Goal: Task Accomplishment & Management: Use online tool/utility

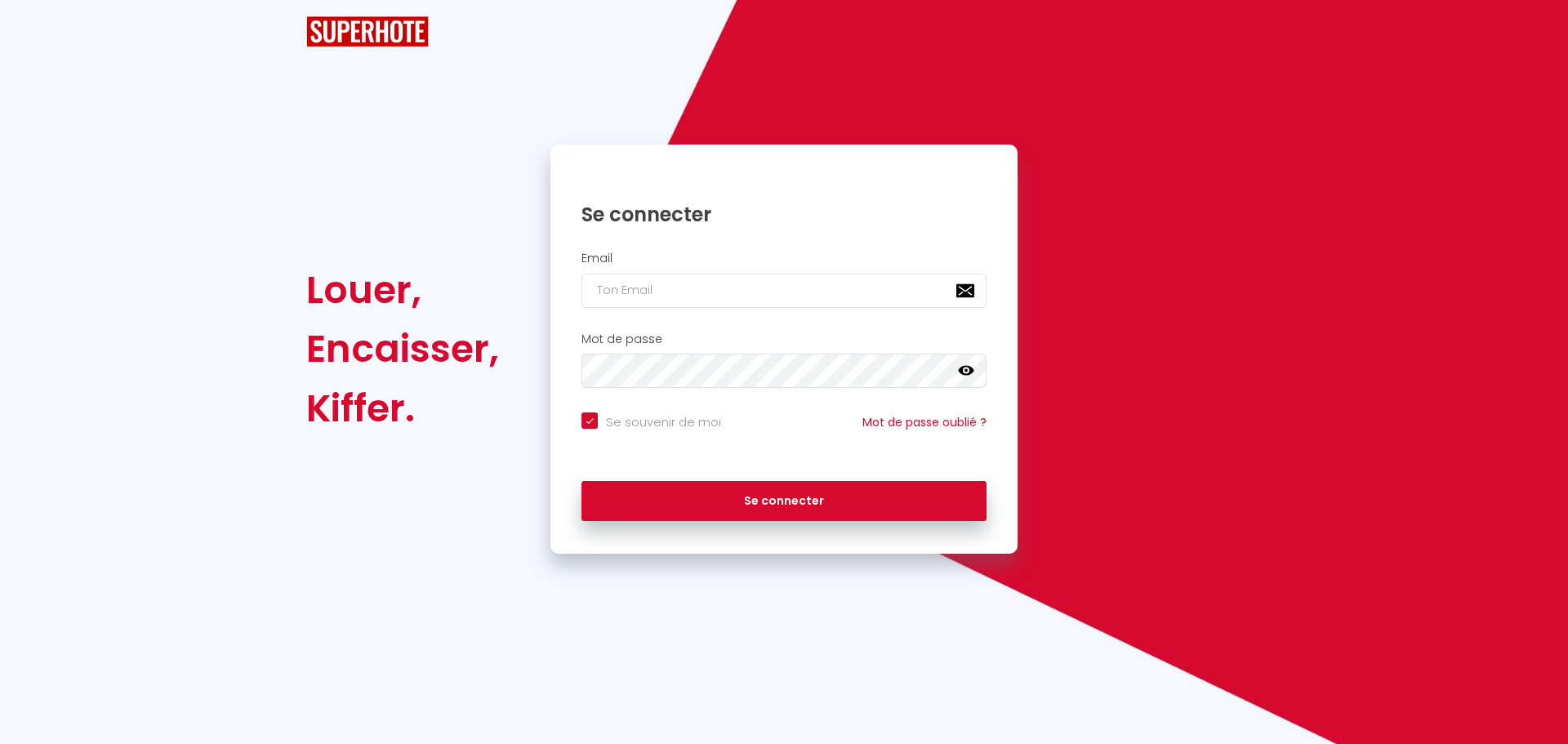
checkbox input "true"
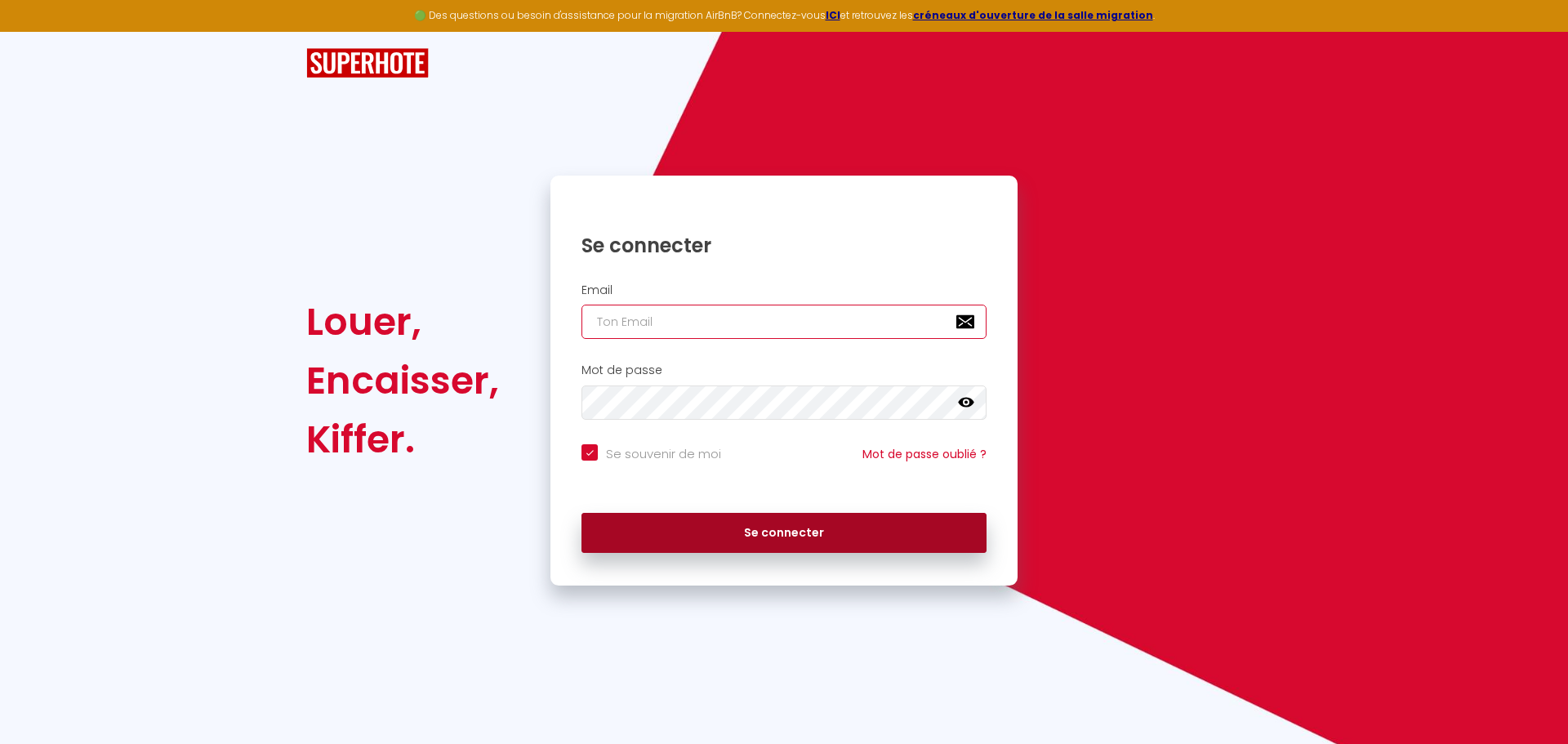
type input "[EMAIL_ADDRESS][DOMAIN_NAME]"
click at [782, 523] on button "Se connecter" at bounding box center [783, 533] width 405 height 41
checkbox input "true"
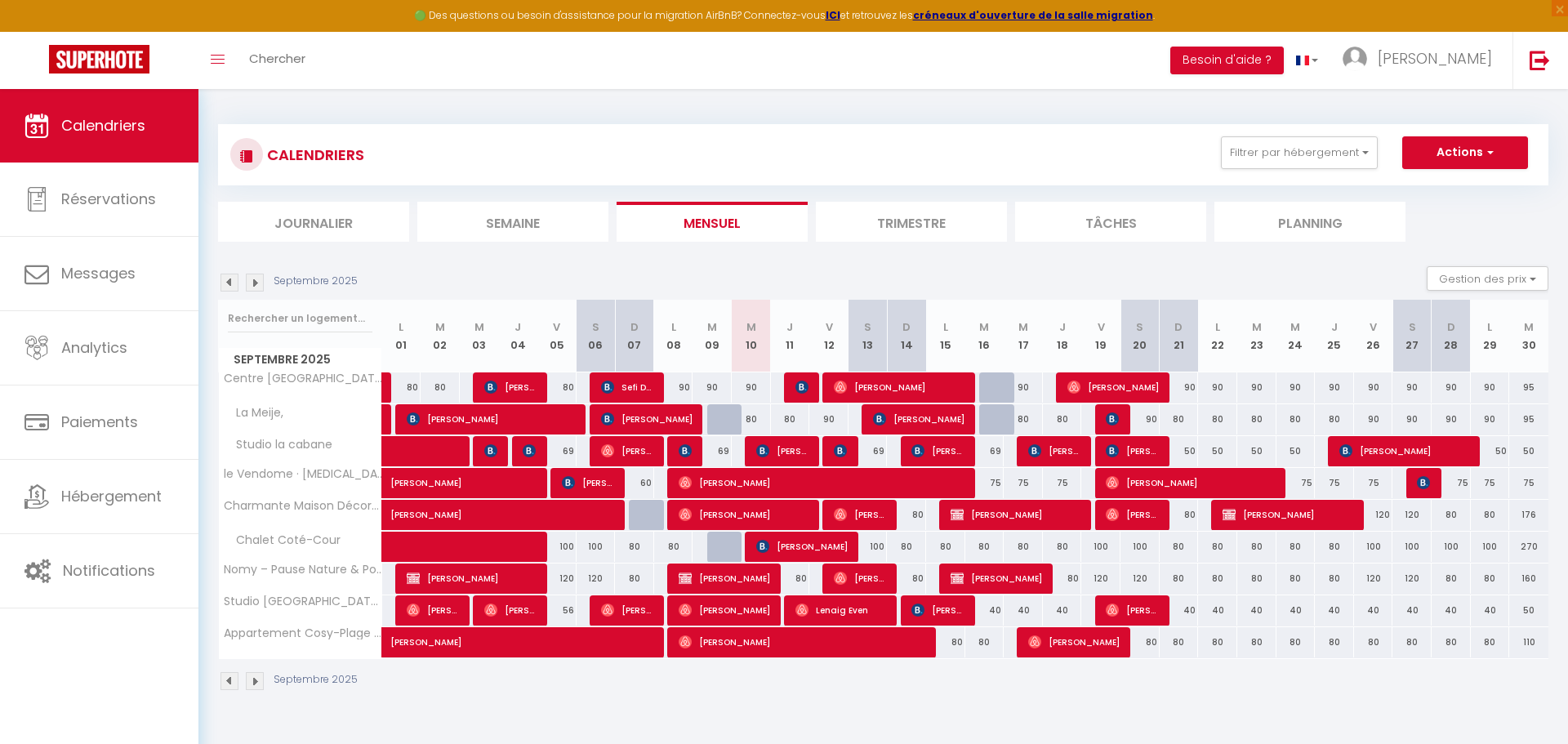
click at [503, 229] on li "Semaine" at bounding box center [513, 221] width 191 height 40
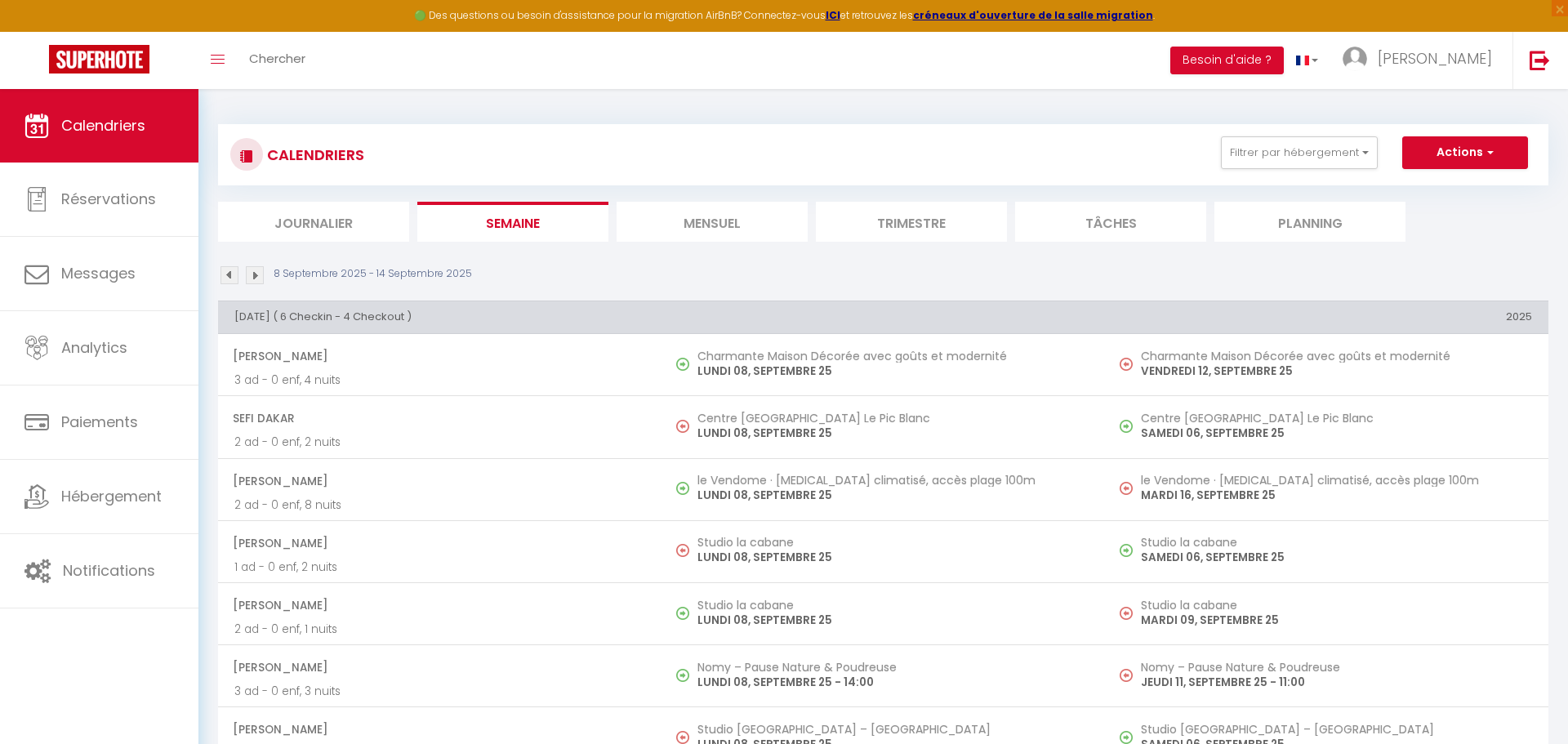
click at [260, 271] on img at bounding box center [254, 274] width 18 height 18
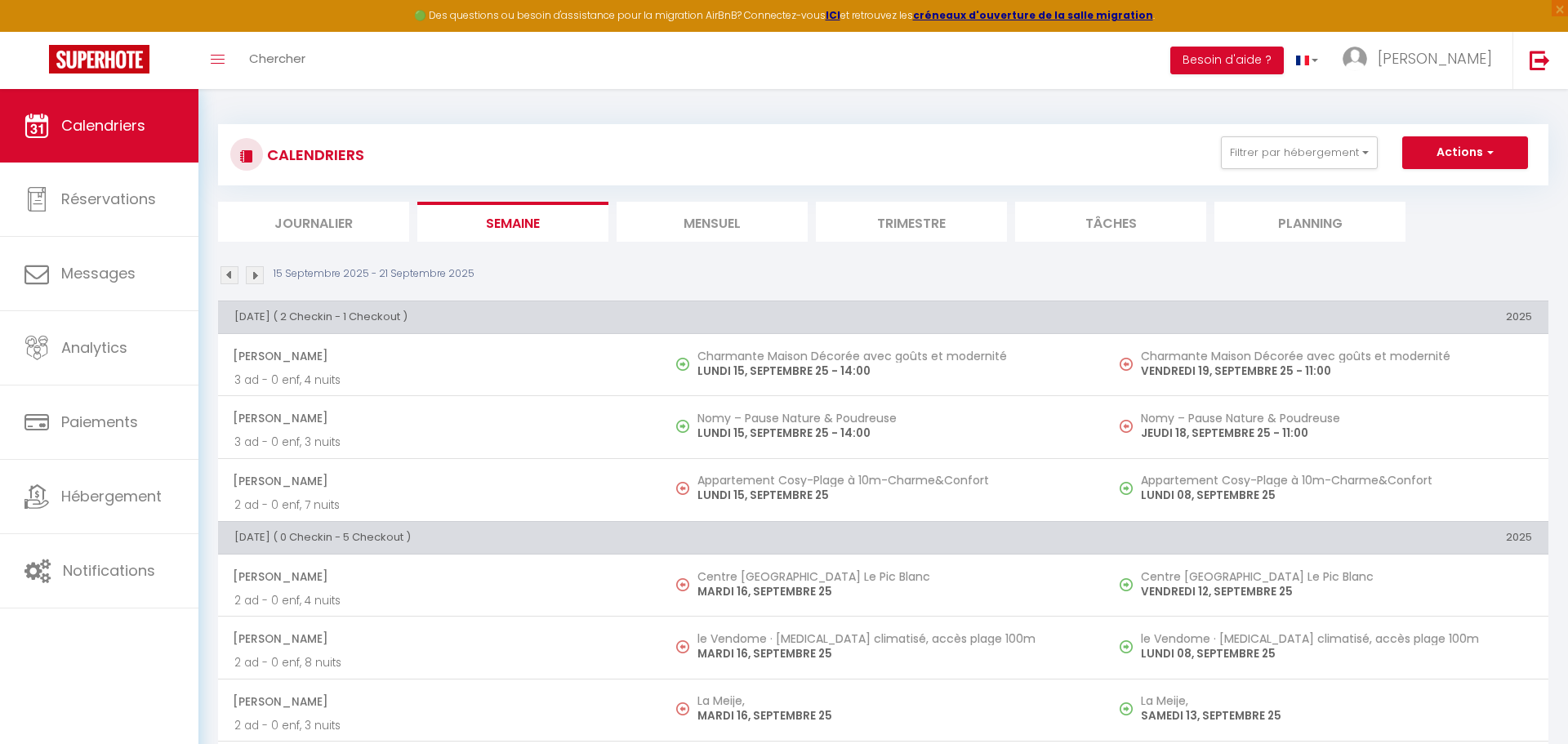
click at [255, 271] on img at bounding box center [254, 274] width 18 height 18
